Goal: Check status

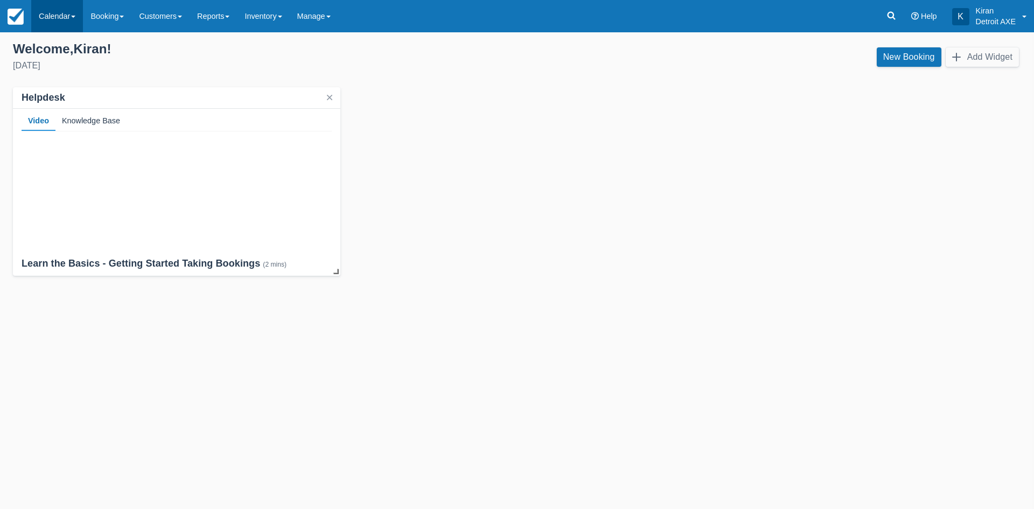
click at [72, 20] on link "Calendar" at bounding box center [57, 16] width 52 height 32
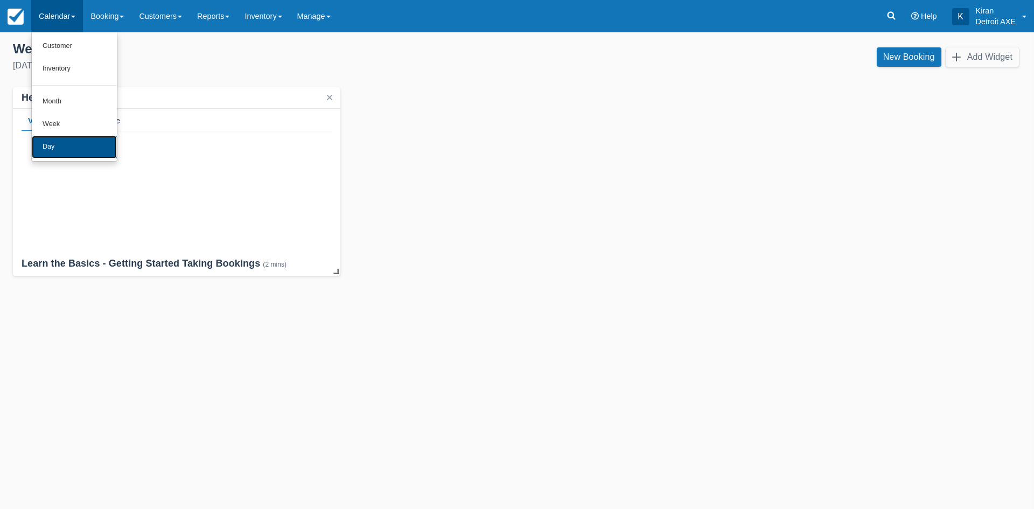
click at [82, 156] on link "Day" at bounding box center [74, 147] width 85 height 23
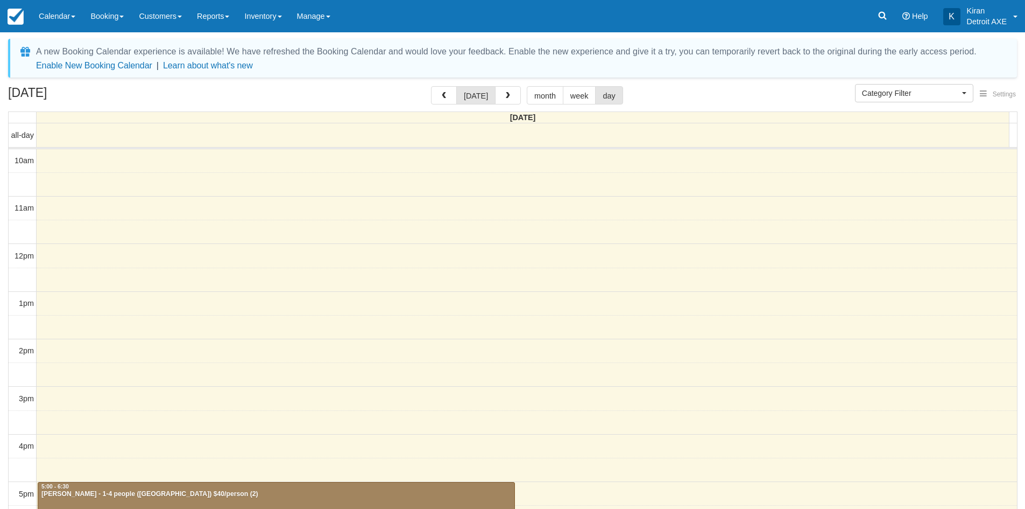
select select
